Goal: Information Seeking & Learning: Learn about a topic

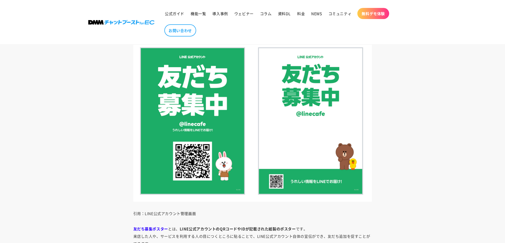
scroll to position [689, 0]
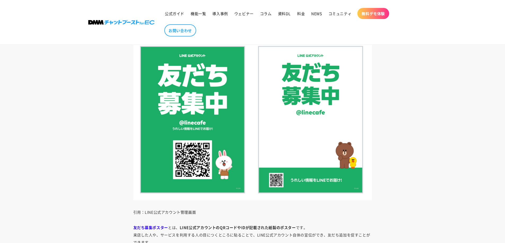
click at [314, 104] on img at bounding box center [252, 121] width 238 height 160
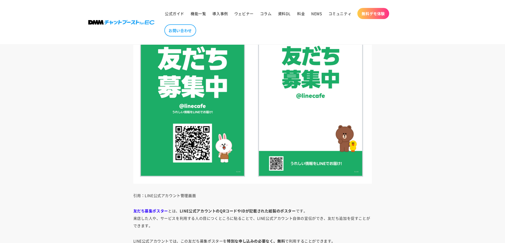
click at [179, 195] on p "引用：LINE公式アカウント管理画面" at bounding box center [252, 195] width 238 height 7
click at [317, 82] on img at bounding box center [252, 104] width 238 height 160
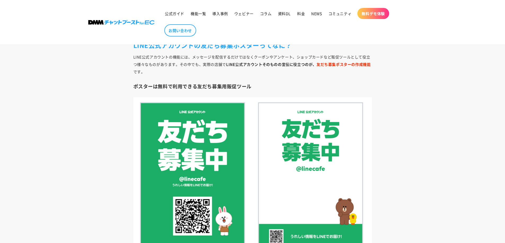
scroll to position [626, 0]
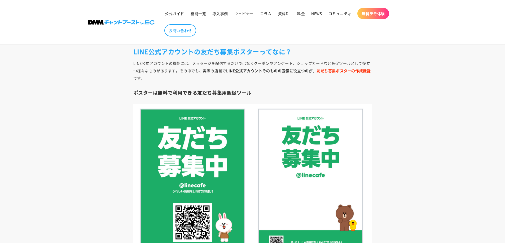
drag, startPoint x: 268, startPoint y: 98, endPoint x: 299, endPoint y: 148, distance: 59.5
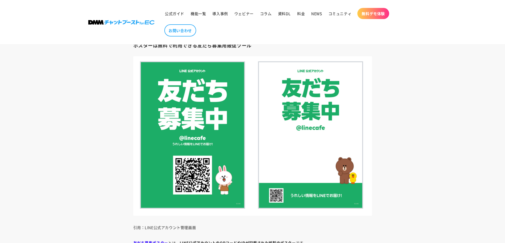
scroll to position [705, 0]
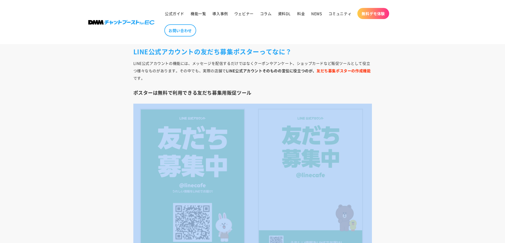
drag, startPoint x: 256, startPoint y: 103, endPoint x: 291, endPoint y: 171, distance: 77.1
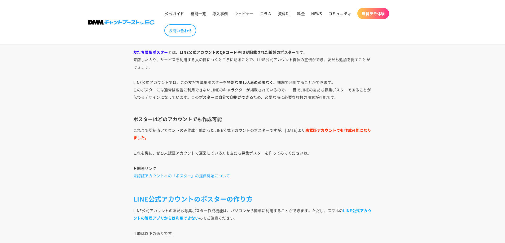
scroll to position [652, 0]
